Goal: Information Seeking & Learning: Learn about a topic

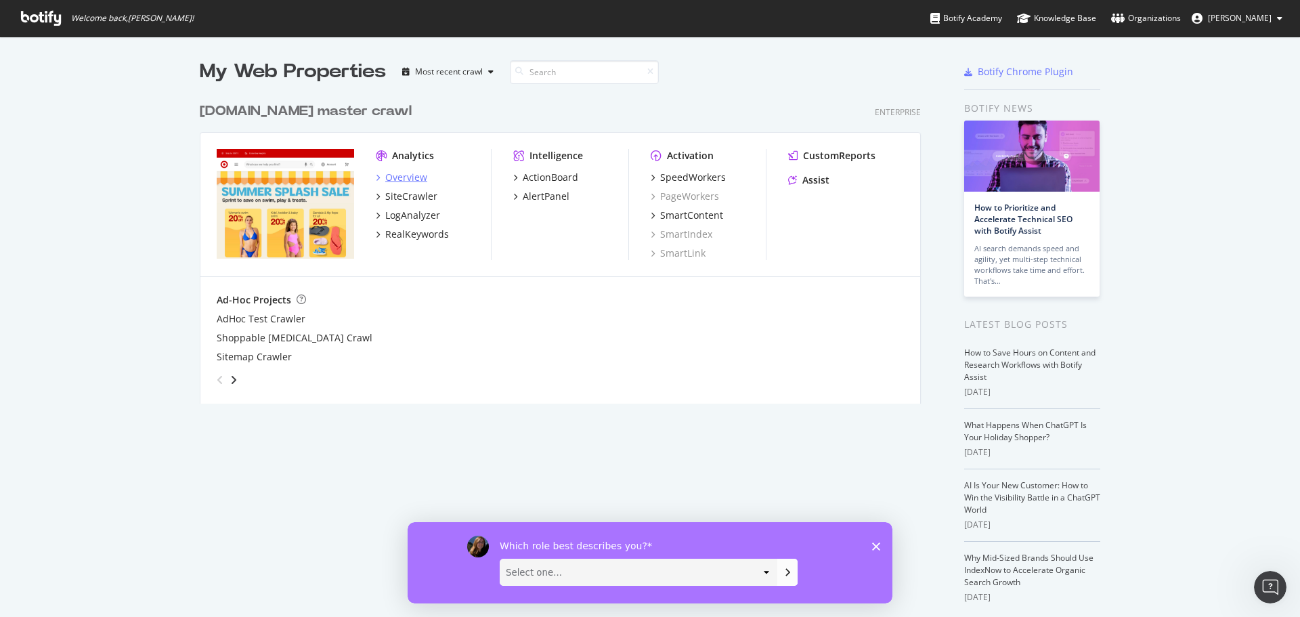
click at [376, 179] on div "Overview" at bounding box center [401, 178] width 51 height 14
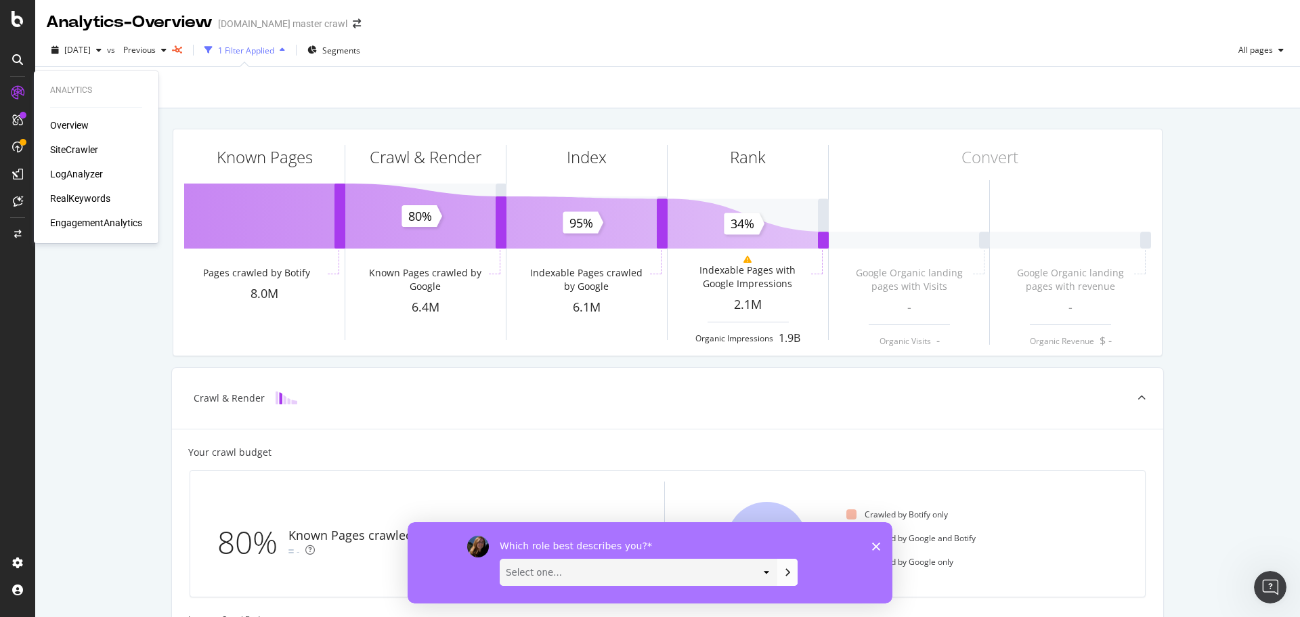
click at [85, 195] on div "RealKeywords" at bounding box center [80, 199] width 60 height 14
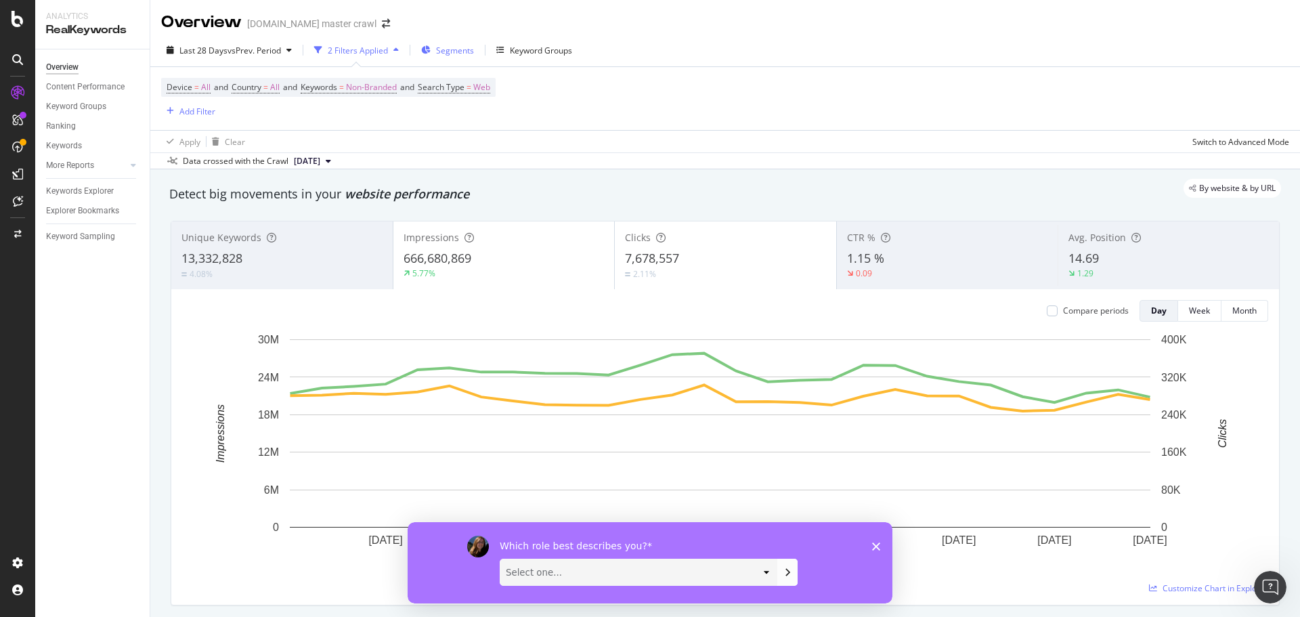
click at [458, 56] on div "Segments" at bounding box center [447, 50] width 53 height 20
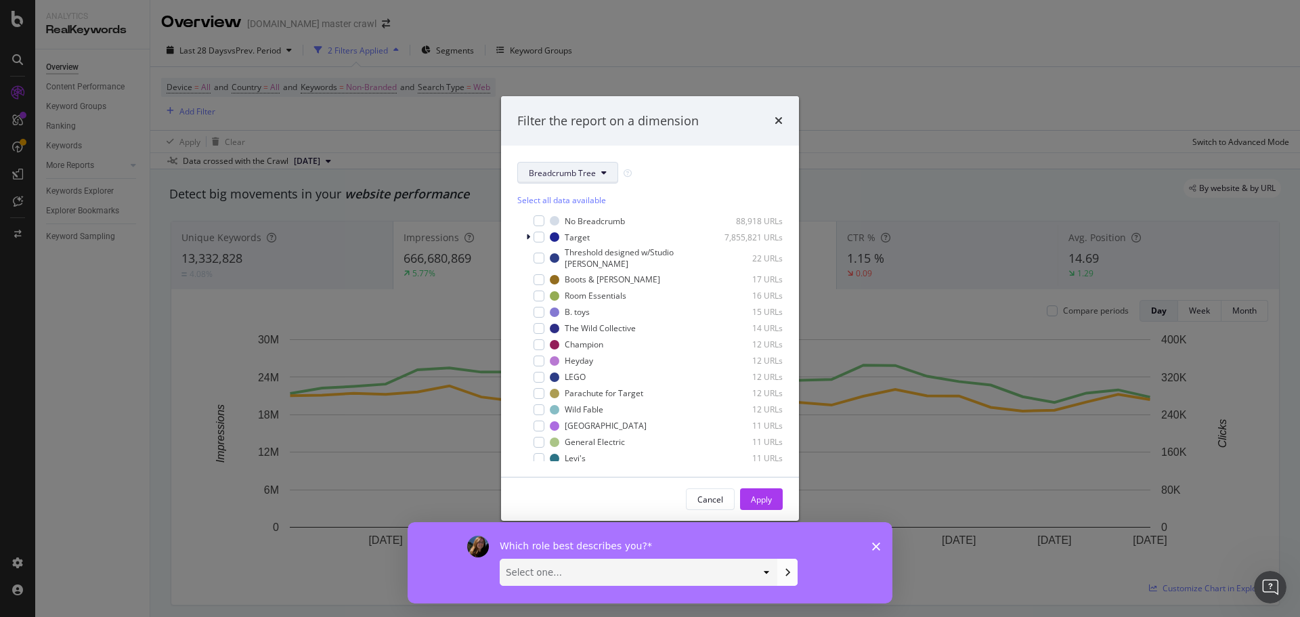
click at [602, 175] on icon "modal" at bounding box center [603, 173] width 5 height 8
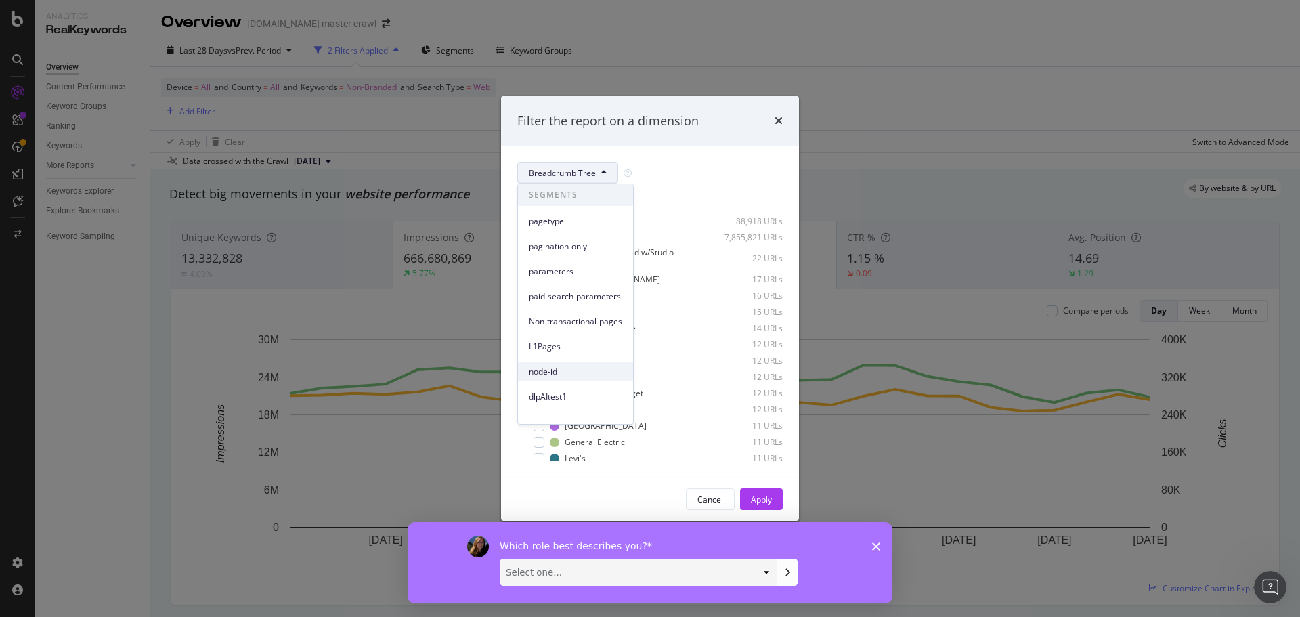
scroll to position [60, 0]
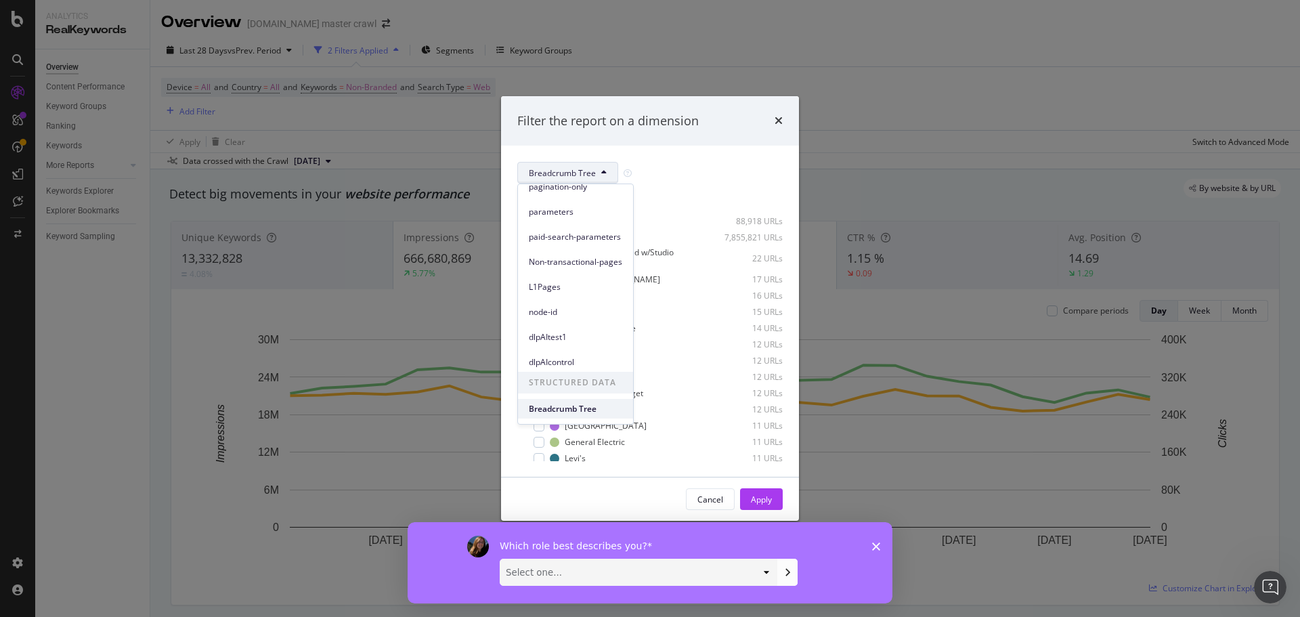
click at [578, 405] on span "Breadcrumb Tree" at bounding box center [575, 409] width 93 height 12
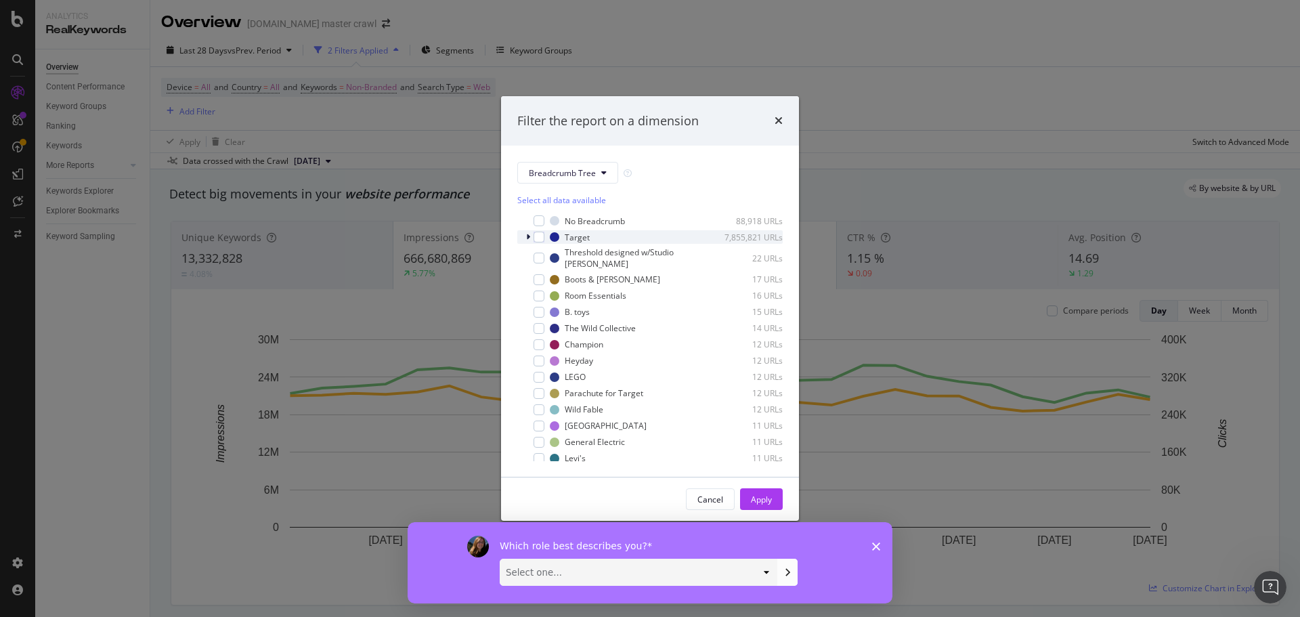
click at [527, 237] on icon "modal" at bounding box center [528, 237] width 4 height 8
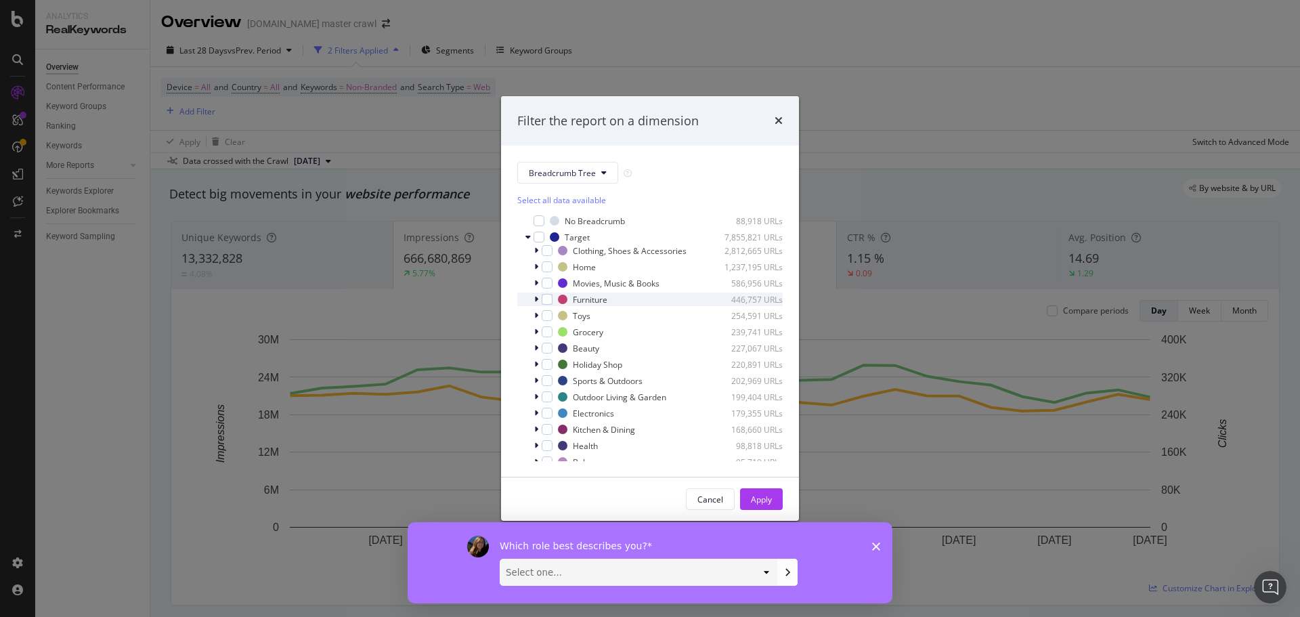
click at [537, 297] on icon "modal" at bounding box center [536, 299] width 4 height 8
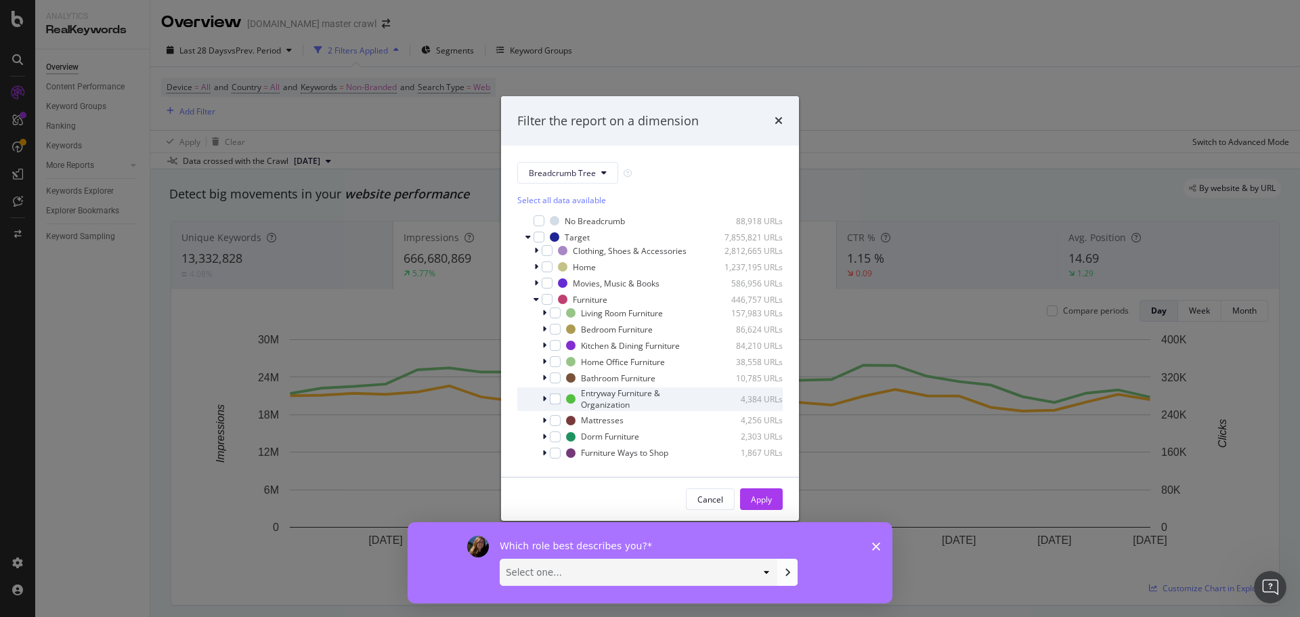
scroll to position [68, 0]
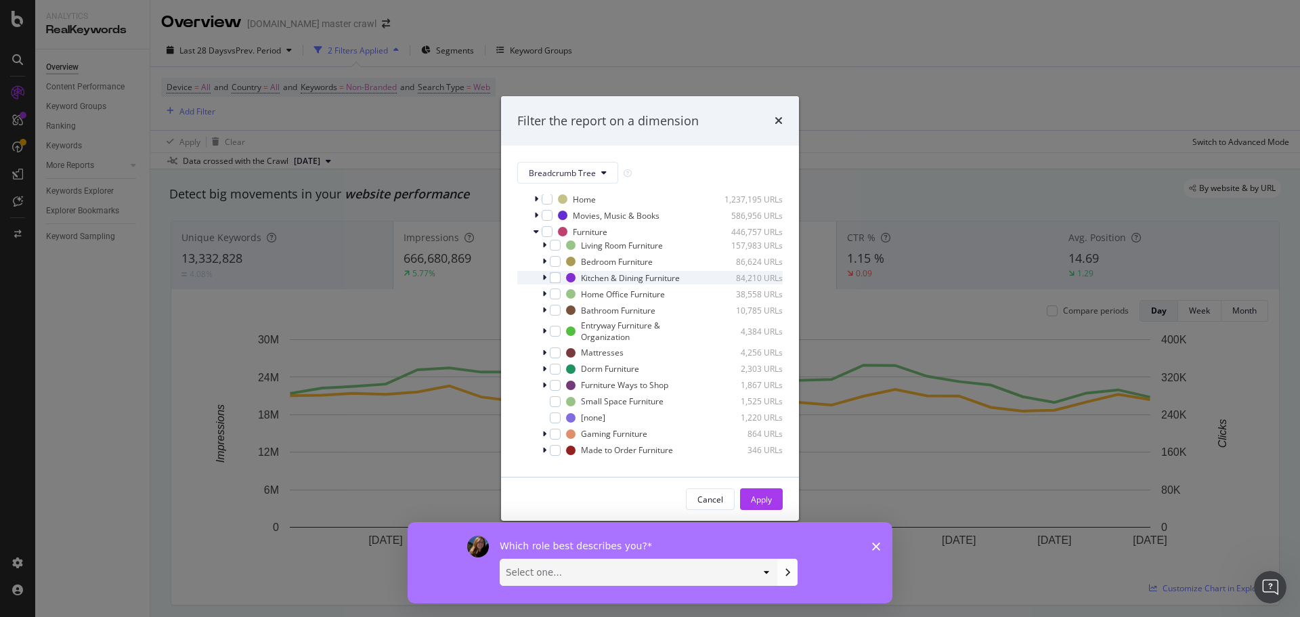
click at [545, 278] on icon "modal" at bounding box center [544, 277] width 4 height 8
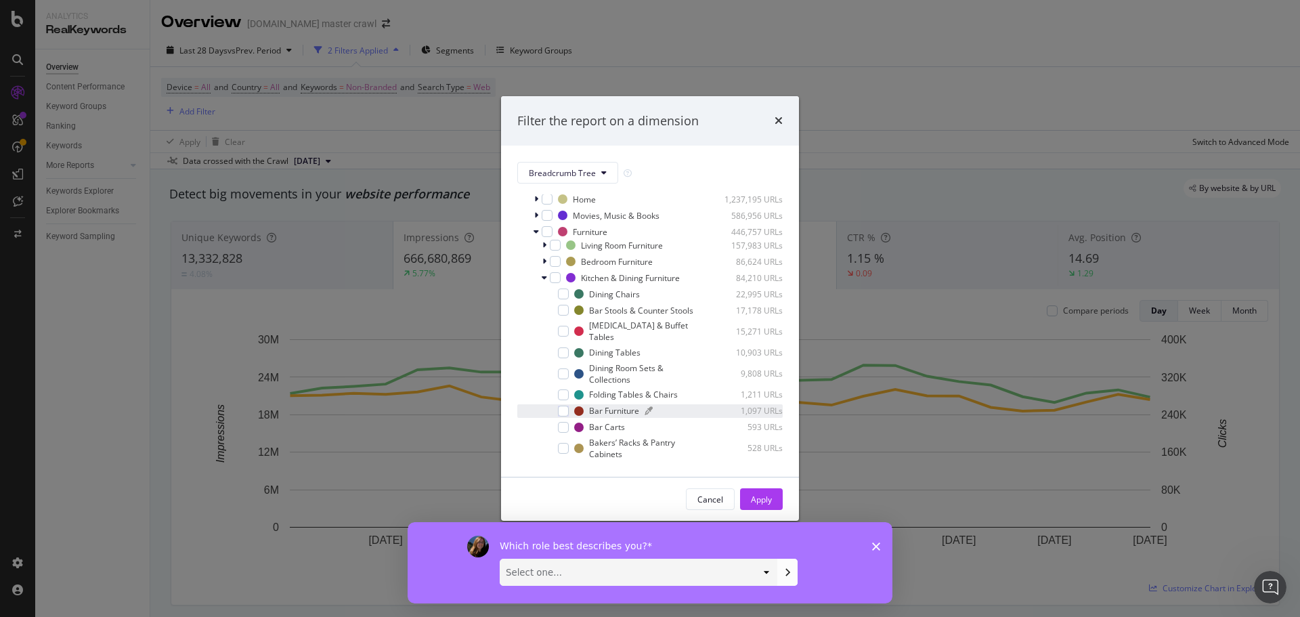
click at [626, 416] on div "Bar Furniture" at bounding box center [614, 411] width 50 height 12
click at [755, 494] on div "Apply" at bounding box center [761, 500] width 21 height 12
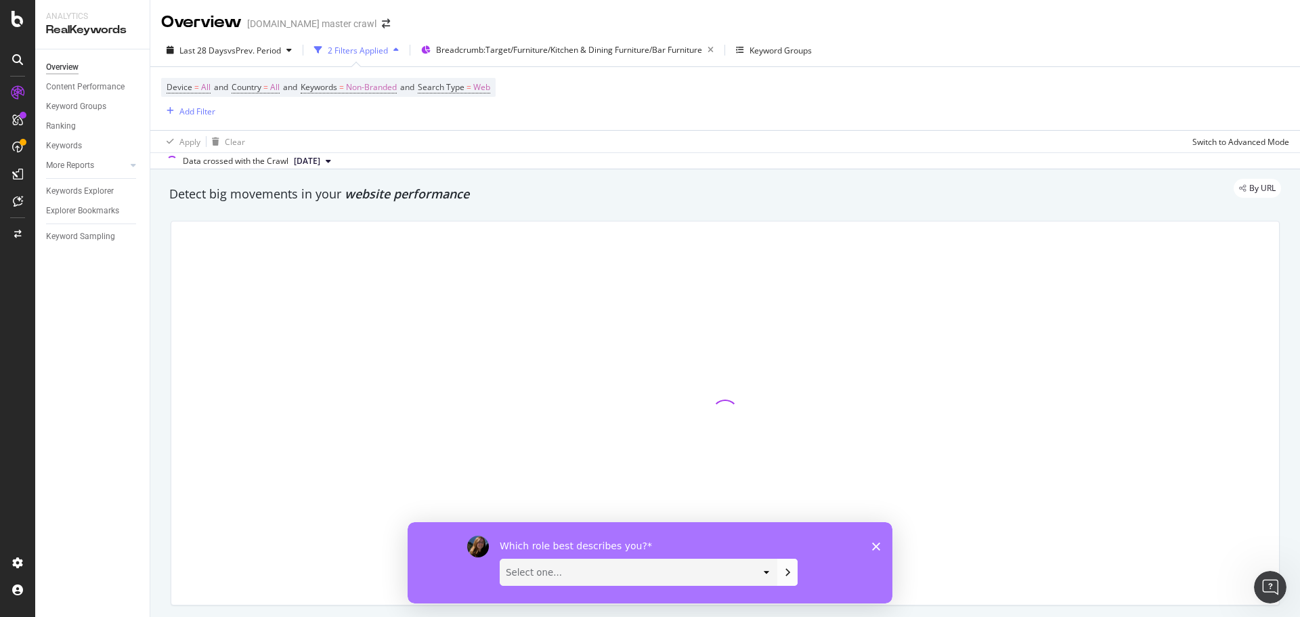
click at [876, 540] on div "Which role best describes you? Select one... Analyst/BI C-level Leadership Cont…" at bounding box center [650, 561] width 485 height 81
click at [873, 542] on polygon "Close survey" at bounding box center [876, 546] width 8 height 8
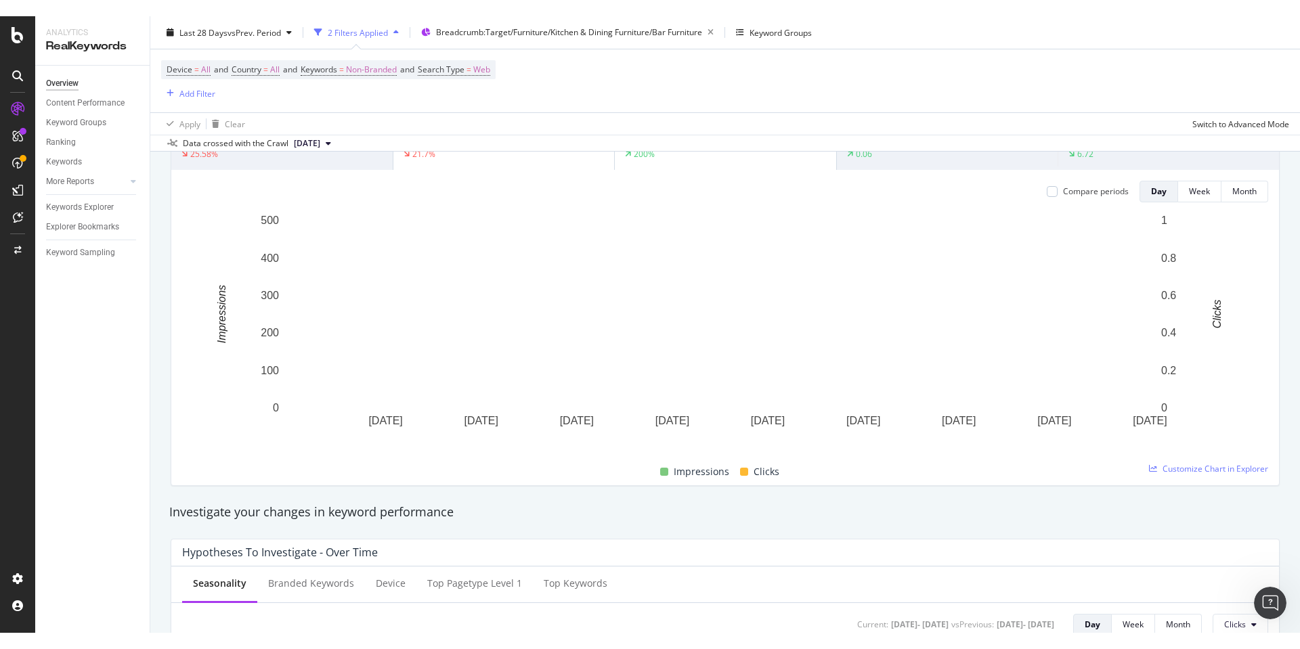
scroll to position [406, 0]
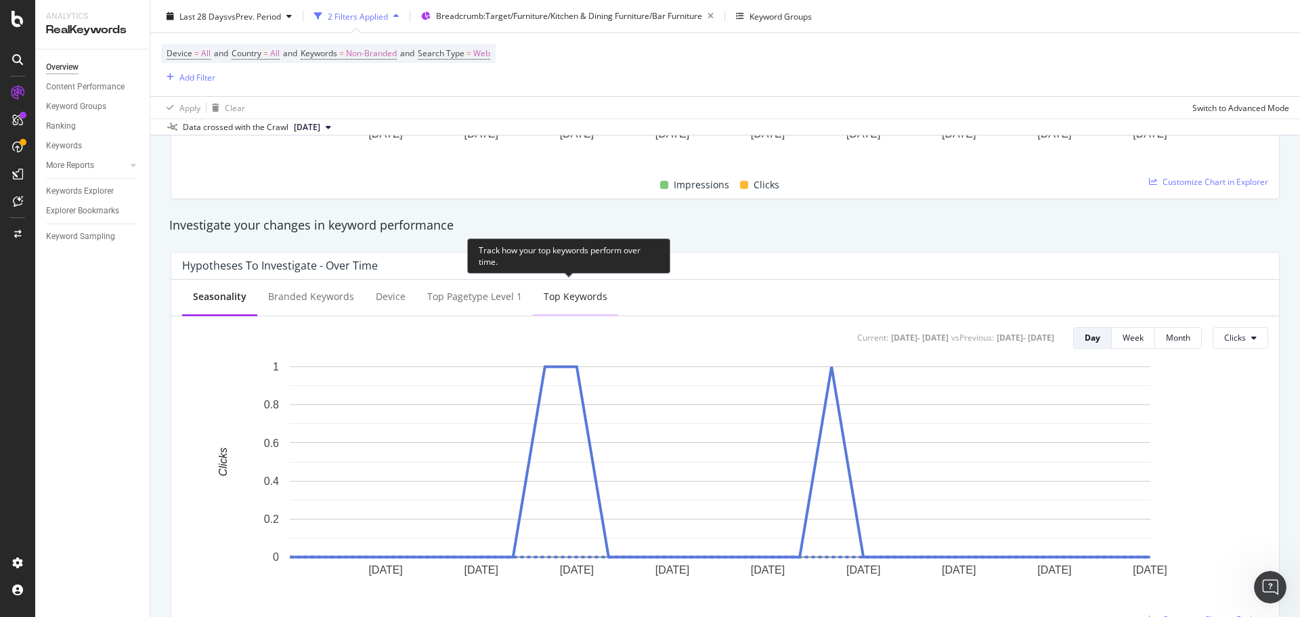
click at [568, 295] on div "Top Keywords" at bounding box center [576, 297] width 64 height 14
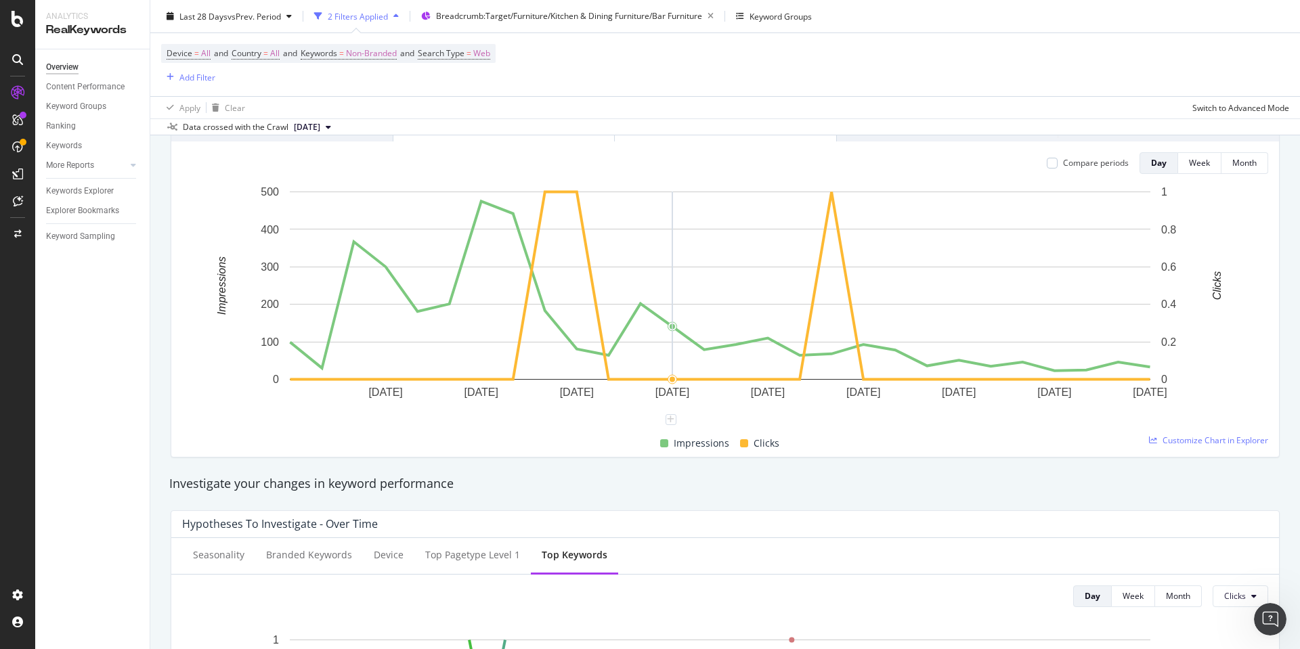
scroll to position [0, 0]
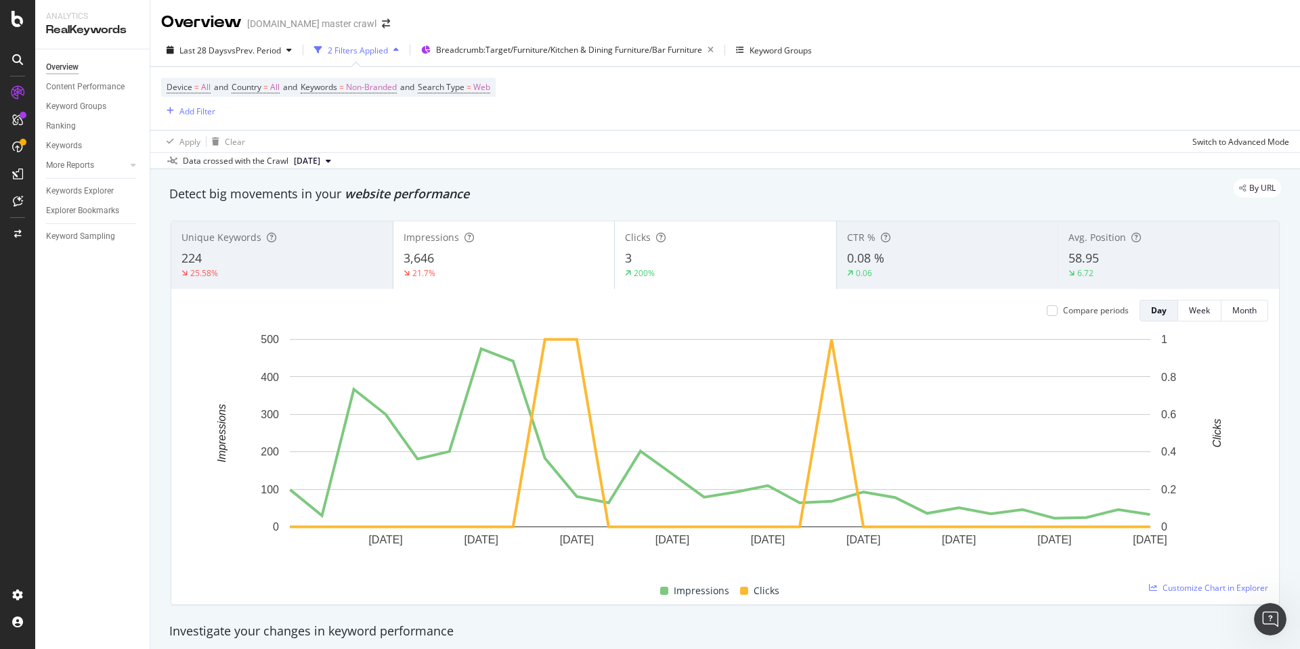
click at [303, 196] on div "By URL" at bounding box center [718, 188] width 1125 height 19
click at [477, 200] on div "Detect big movements in your website performance" at bounding box center [725, 194] width 1112 height 18
